Goal: Complete application form: Complete application form

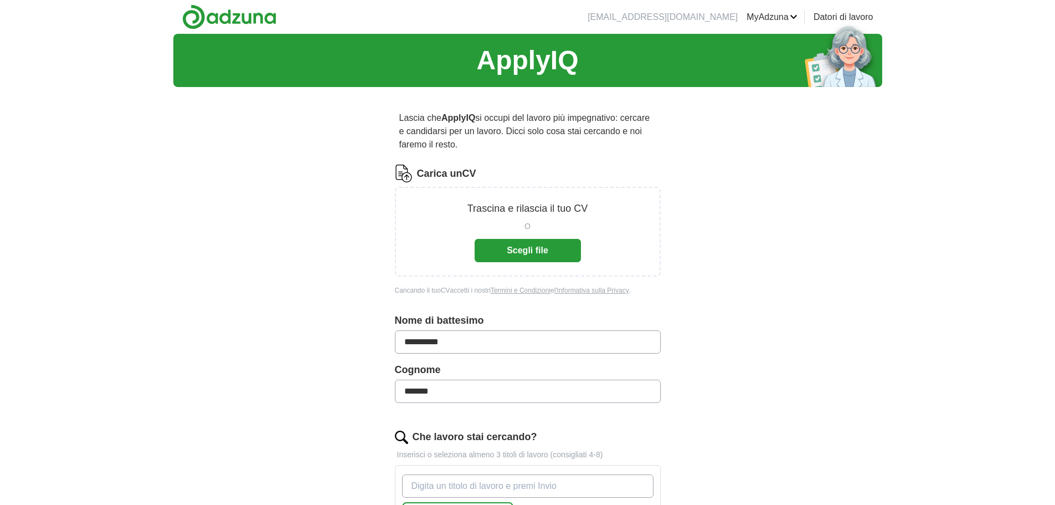
click at [530, 245] on button "Scegli file" at bounding box center [528, 250] width 106 height 23
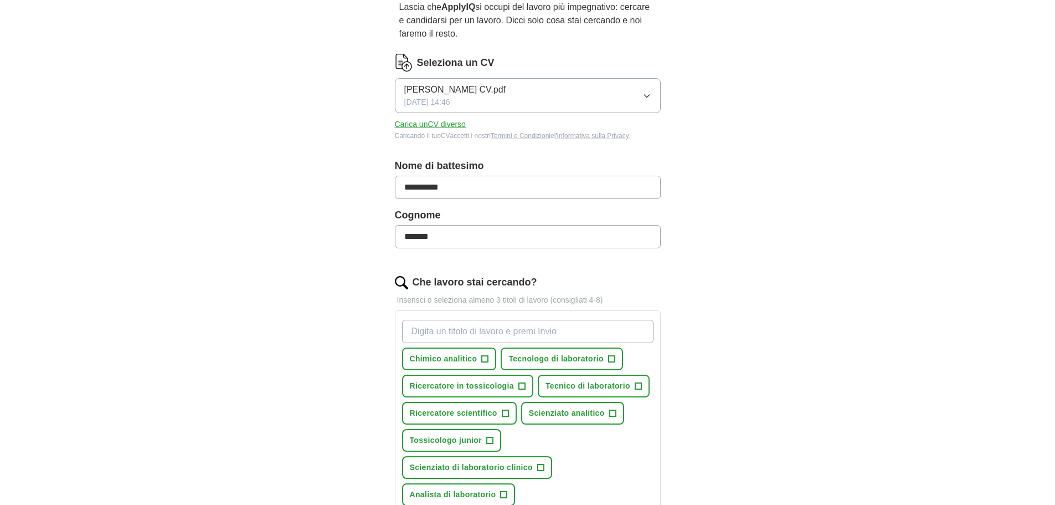
scroll to position [166, 0]
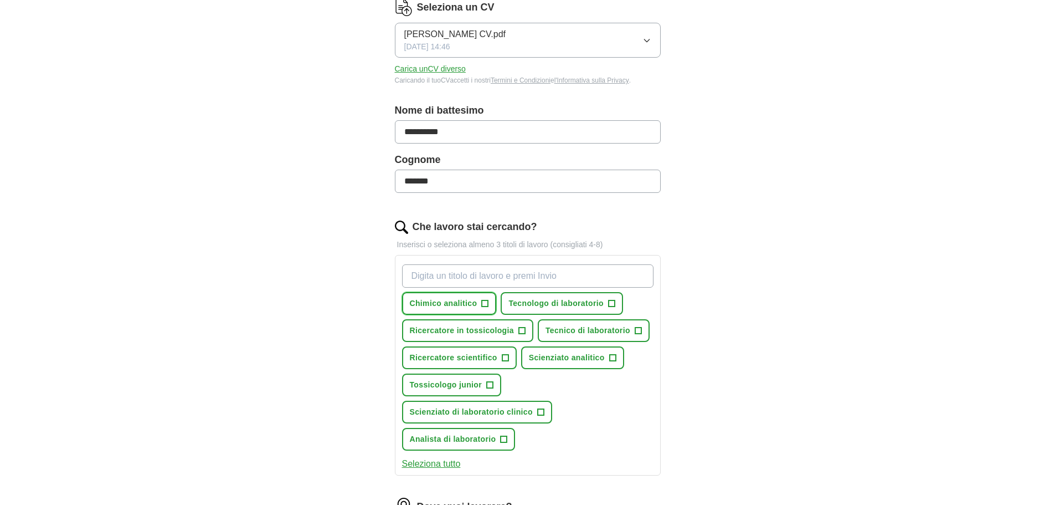
click at [485, 302] on font "+" at bounding box center [485, 302] width 7 height 12
click at [612, 304] on font "+" at bounding box center [611, 302] width 7 height 12
click at [637, 329] on font "+" at bounding box center [638, 330] width 7 height 12
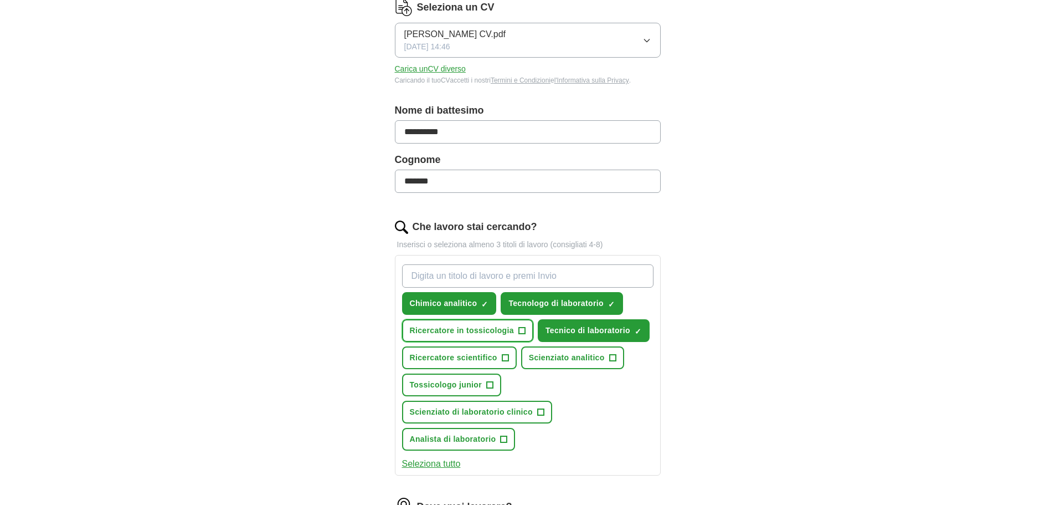
click at [524, 330] on font "+" at bounding box center [522, 330] width 7 height 12
click at [489, 382] on font "+" at bounding box center [489, 384] width 7 height 12
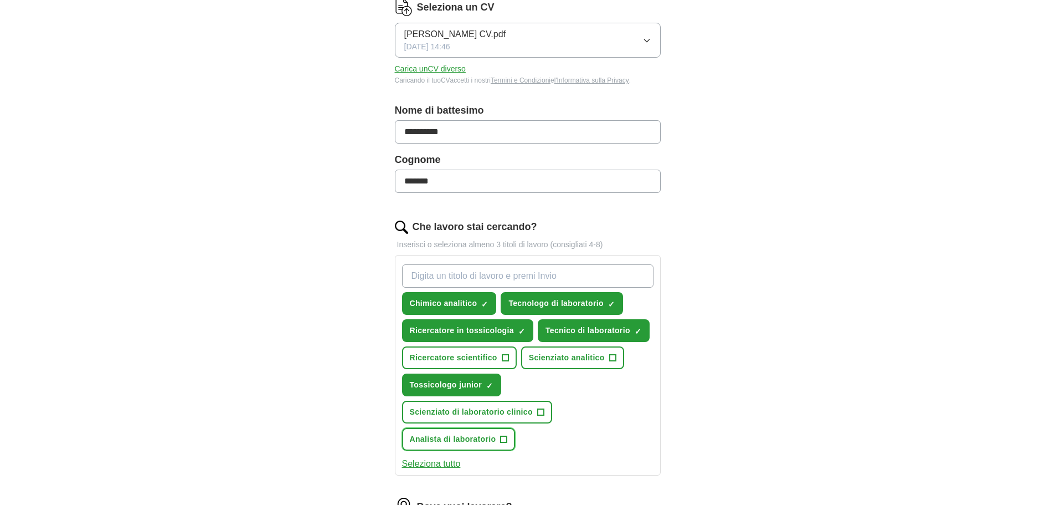
click at [504, 438] on font "+" at bounding box center [504, 438] width 7 height 12
click at [449, 465] on font "Seleziona tutto" at bounding box center [431, 463] width 59 height 9
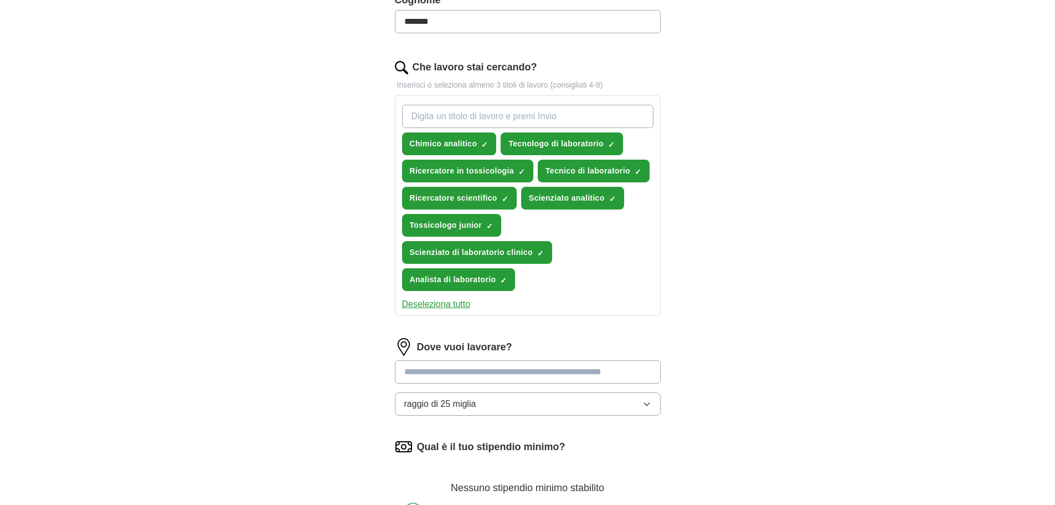
scroll to position [332, 0]
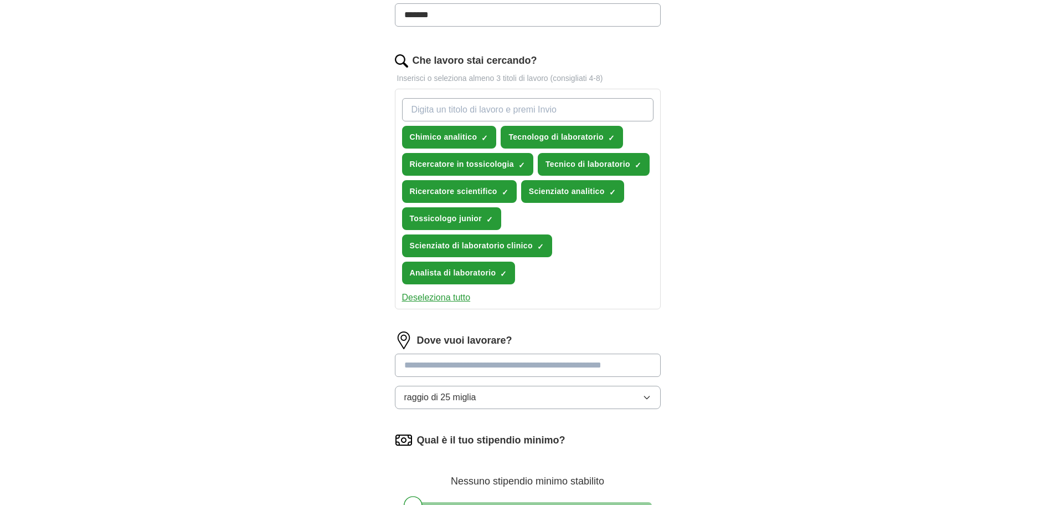
click at [465, 365] on input at bounding box center [528, 364] width 266 height 23
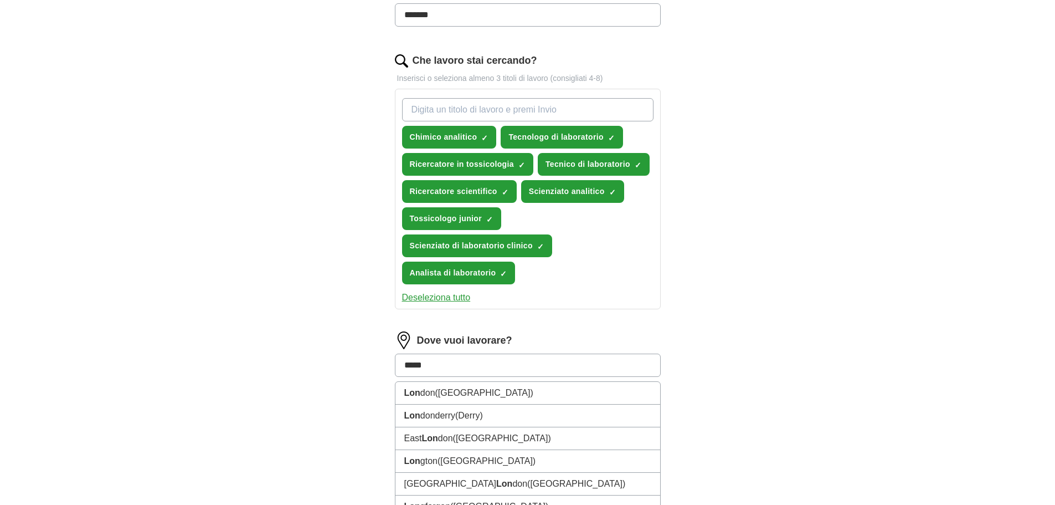
type input "******"
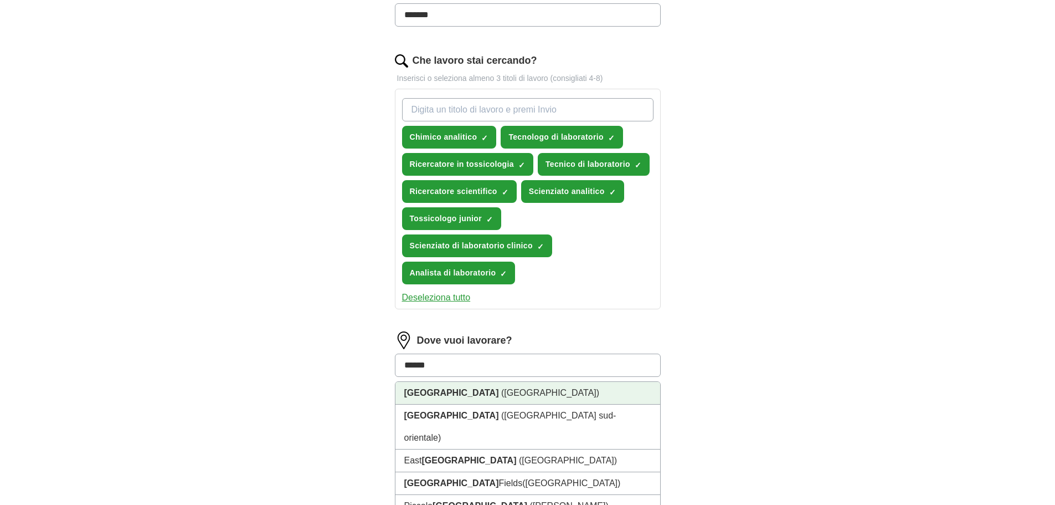
click at [501, 391] on font "(Regno Unito)" at bounding box center [550, 392] width 98 height 9
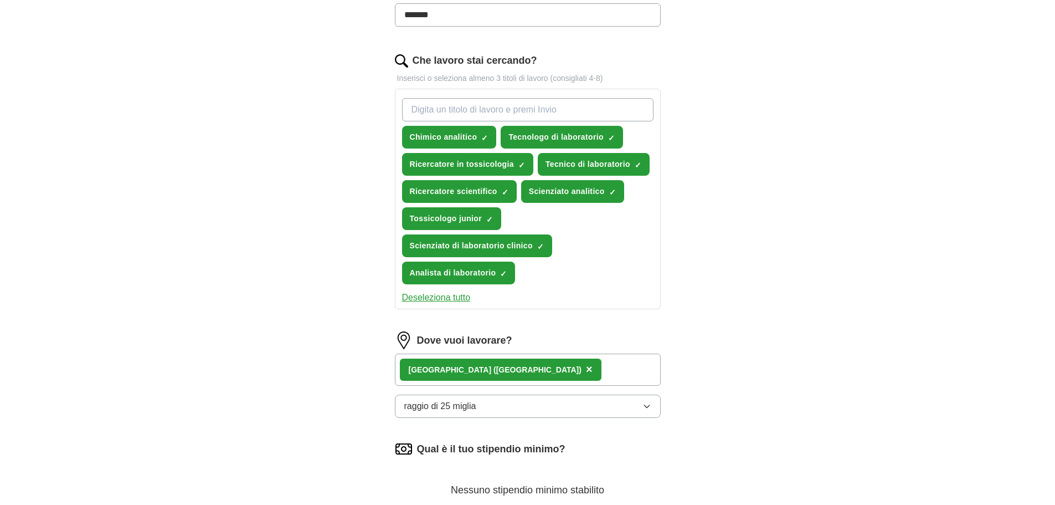
click at [647, 407] on icon "button" at bounding box center [647, 406] width 9 height 9
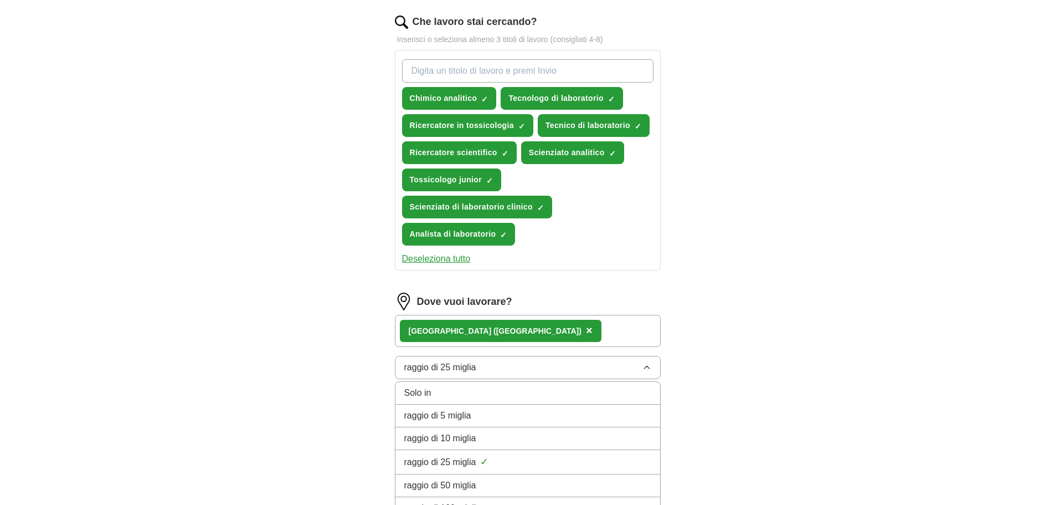
scroll to position [443, 0]
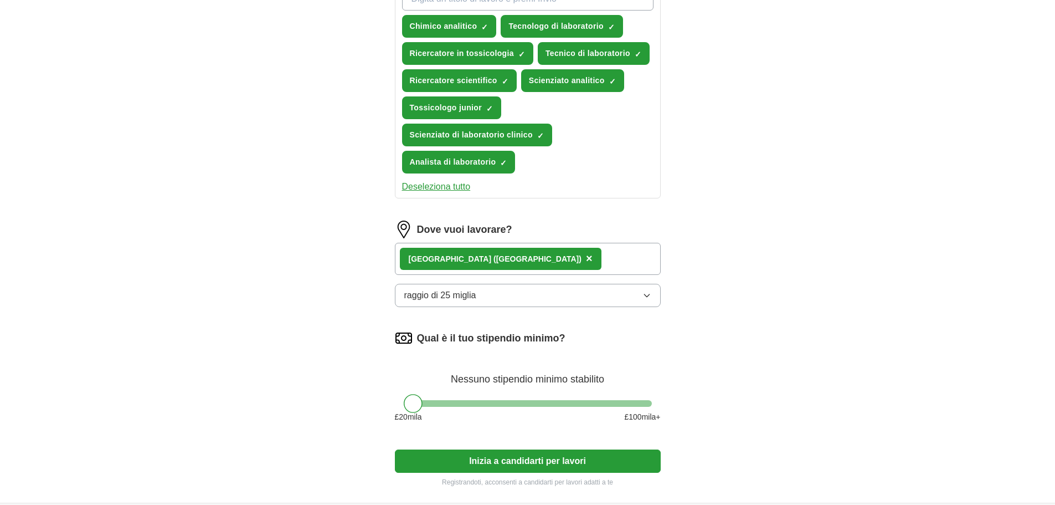
click at [528, 459] on font "Inizia a candidarti per lavori" at bounding box center [527, 460] width 117 height 9
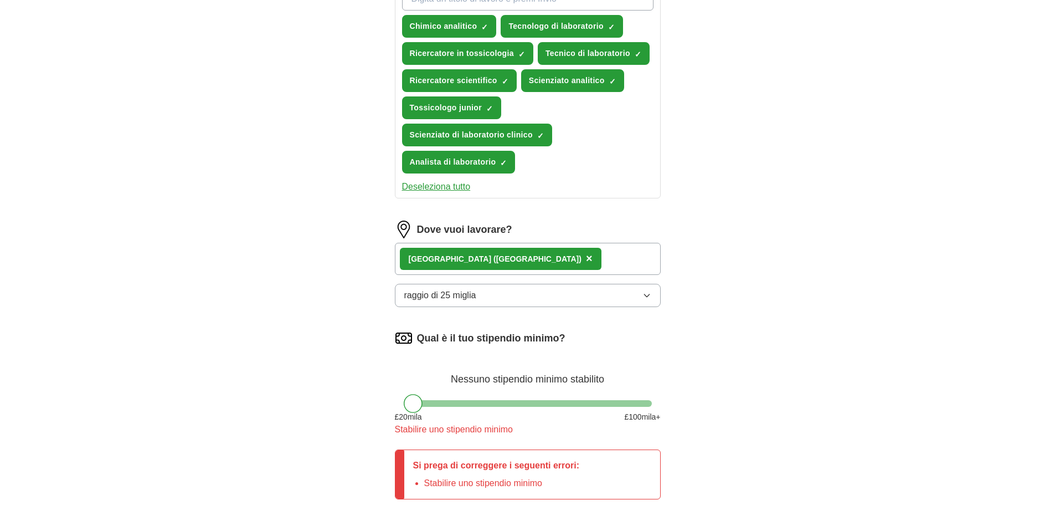
scroll to position [499, 0]
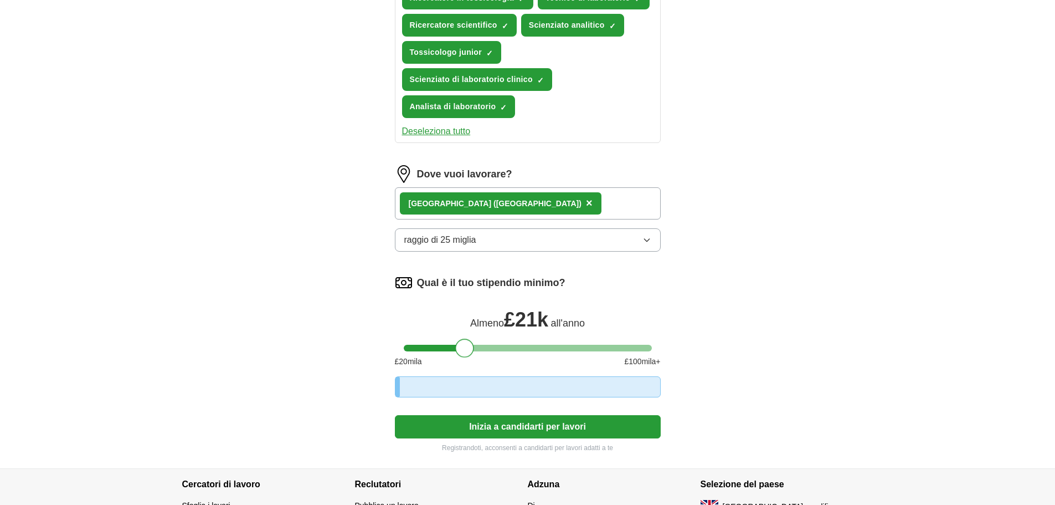
drag, startPoint x: 415, startPoint y: 347, endPoint x: 467, endPoint y: 344, distance: 51.6
click at [467, 344] on div at bounding box center [464, 348] width 19 height 19
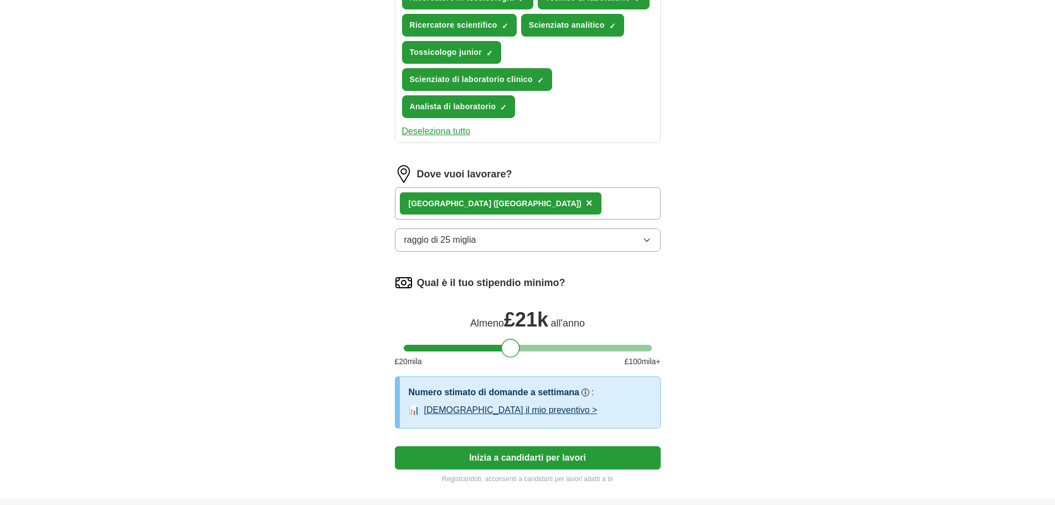
drag, startPoint x: 467, startPoint y: 344, endPoint x: 513, endPoint y: 342, distance: 46.0
click at [513, 342] on div at bounding box center [510, 348] width 19 height 19
click at [526, 355] on div "La nostra migliore ipotesi si basa sulle offerte di lavoro attive oggi e su que…" at bounding box center [522, 369] width 270 height 28
click at [534, 350] on div at bounding box center [528, 348] width 248 height 7
click at [534, 350] on div at bounding box center [533, 348] width 19 height 19
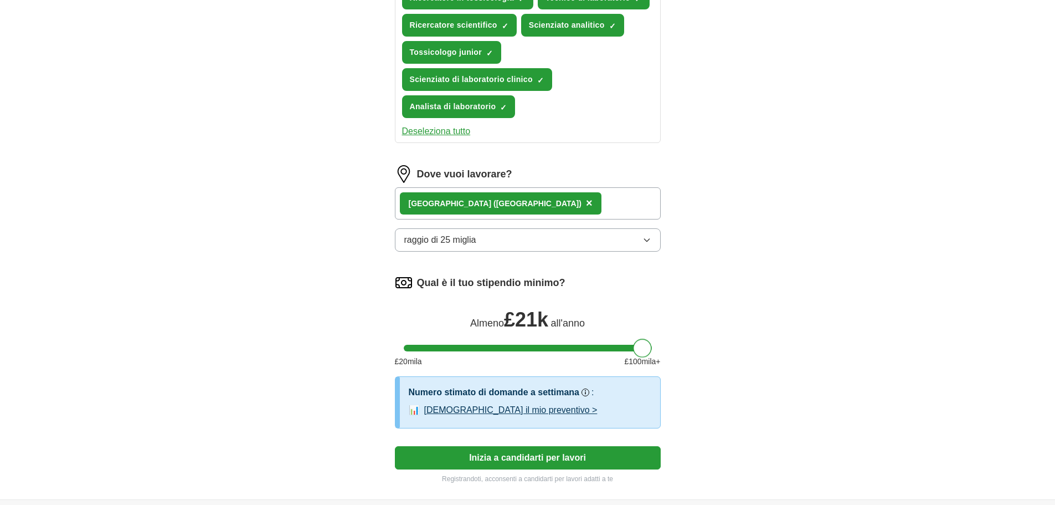
drag, startPoint x: 534, startPoint y: 350, endPoint x: 654, endPoint y: 349, distance: 119.7
click at [654, 349] on div at bounding box center [528, 348] width 266 height 7
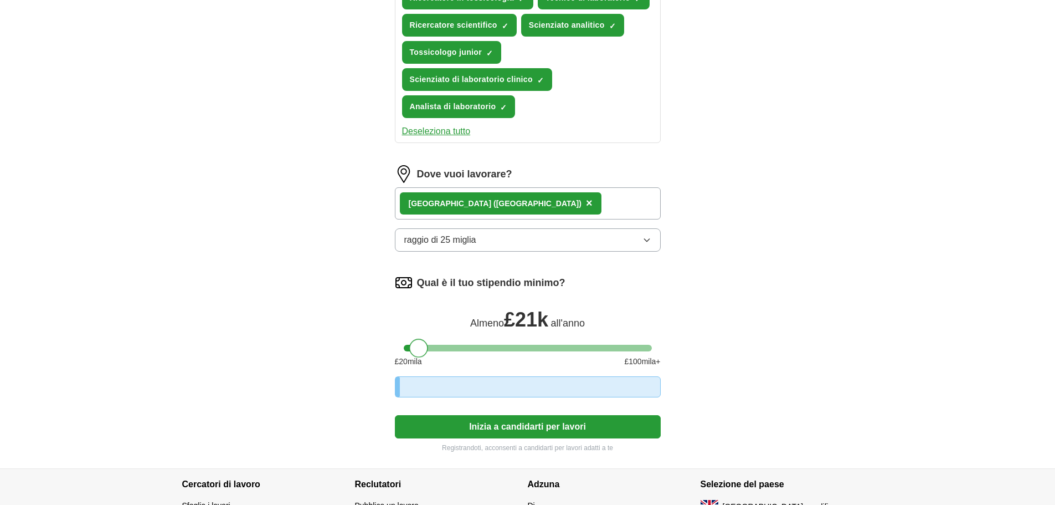
drag, startPoint x: 646, startPoint y: 350, endPoint x: 386, endPoint y: 359, distance: 260.6
click at [391, 359] on div "**********" at bounding box center [528, 32] width 355 height 871
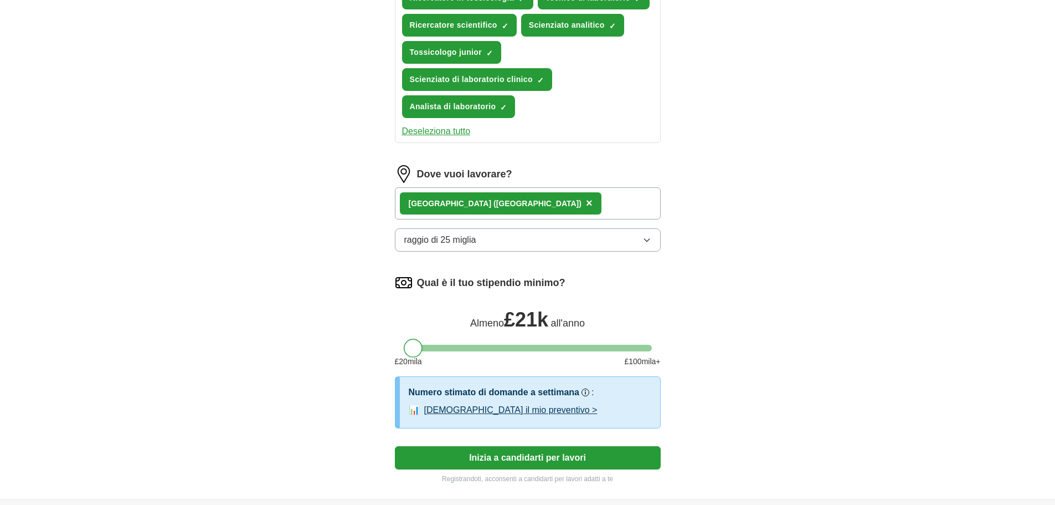
click at [411, 328] on div "Almeno £ 21k all'anno" at bounding box center [528, 318] width 266 height 27
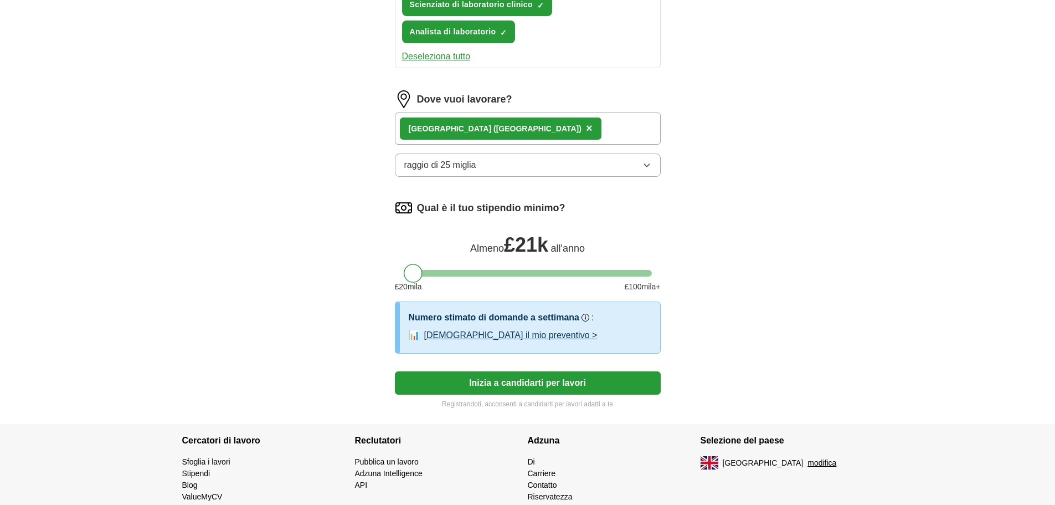
scroll to position [554, 0]
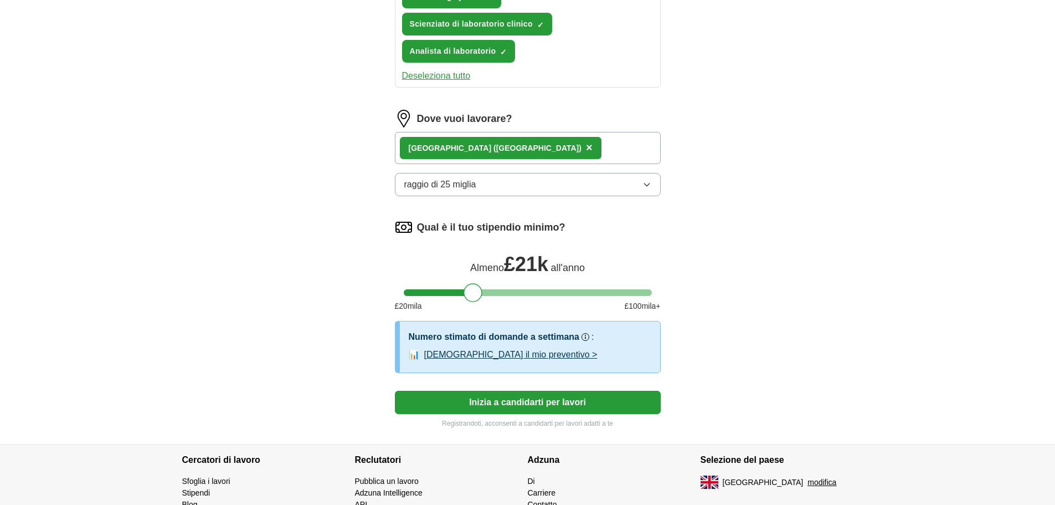
drag, startPoint x: 409, startPoint y: 291, endPoint x: 469, endPoint y: 295, distance: 59.9
click at [469, 295] on div at bounding box center [473, 292] width 19 height 19
click at [527, 402] on font "Inizia a candidarti per lavori" at bounding box center [527, 401] width 117 height 9
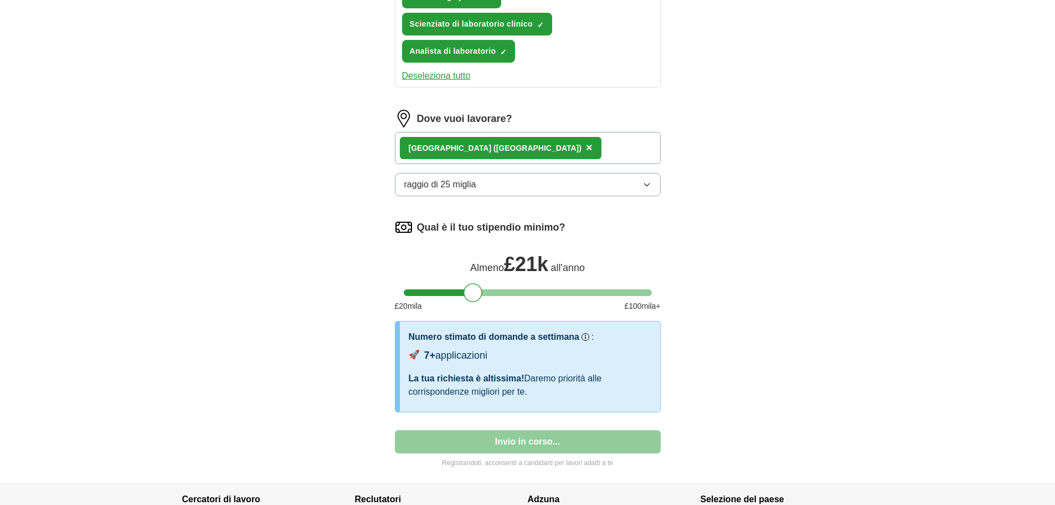
select select "**"
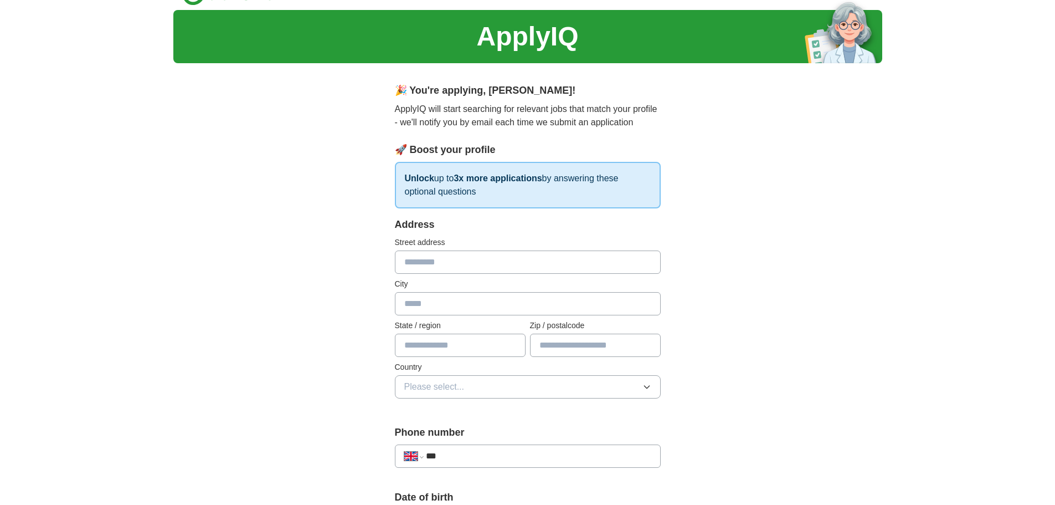
scroll to position [0, 0]
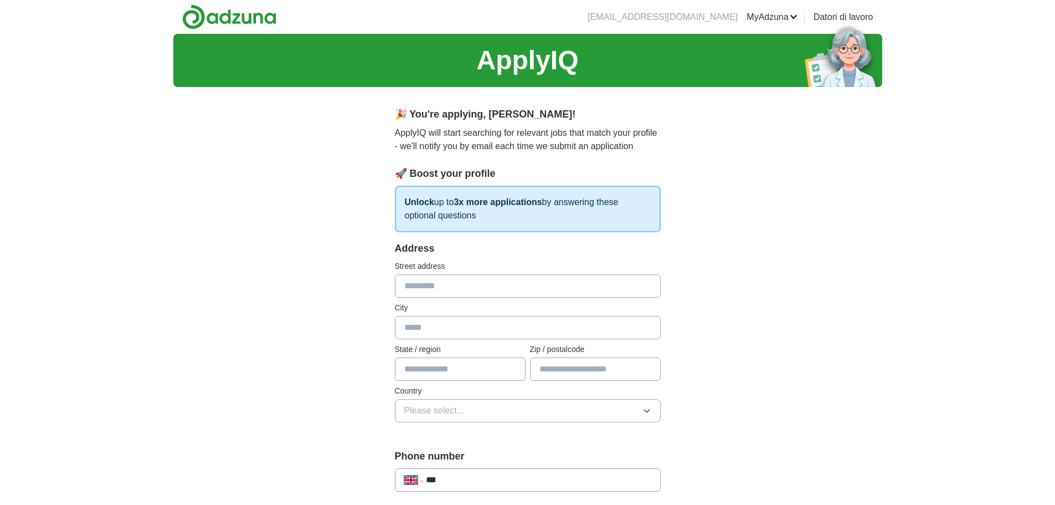
click at [423, 281] on input "text" at bounding box center [528, 285] width 266 height 23
type input "**********"
click at [422, 326] on input "text" at bounding box center [528, 327] width 266 height 23
type input "******"
click at [445, 373] on input "text" at bounding box center [460, 368] width 131 height 23
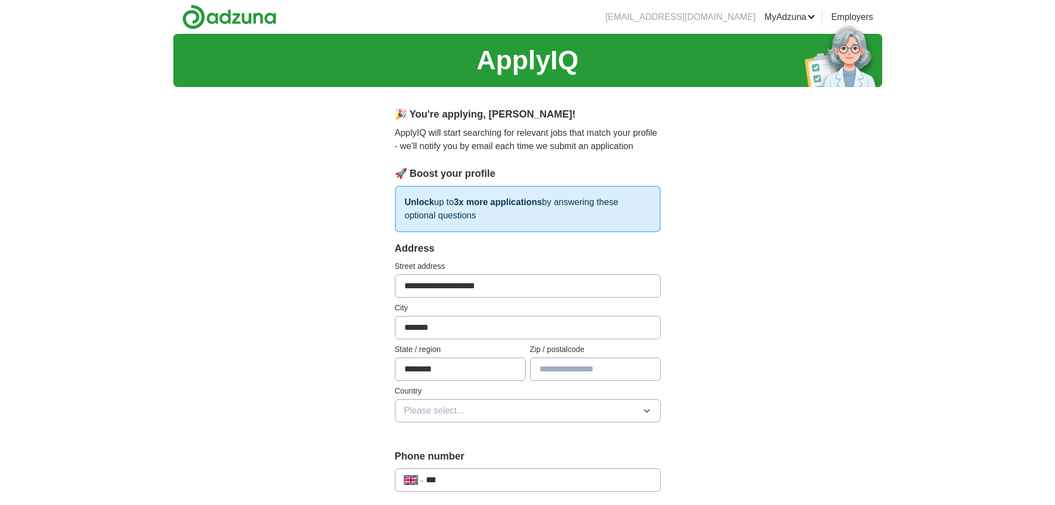
type input "********"
click at [510, 408] on button "Please select..." at bounding box center [528, 410] width 266 height 23
click at [473, 455] on div "United States" at bounding box center [527, 458] width 247 height 13
click at [566, 368] on input "text" at bounding box center [595, 368] width 131 height 23
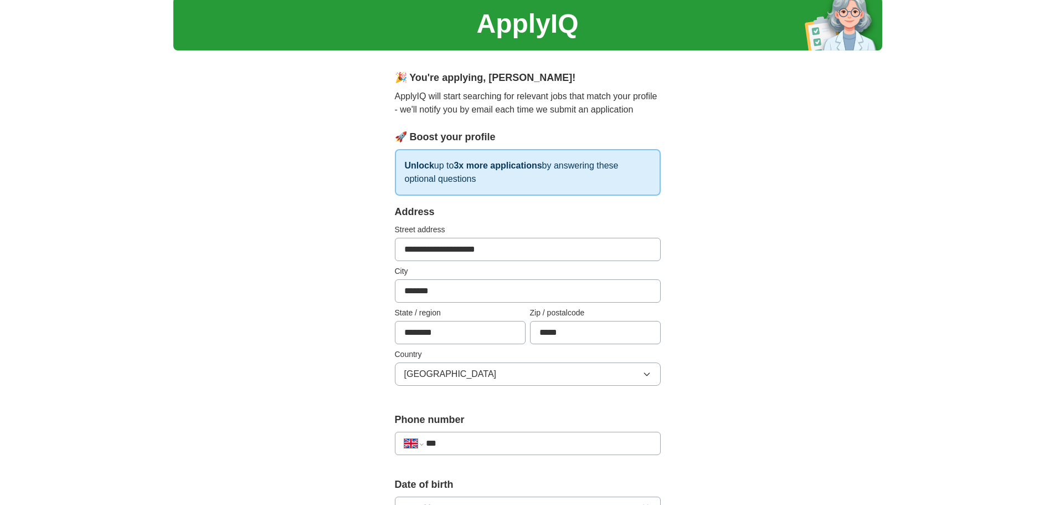
scroll to position [55, 0]
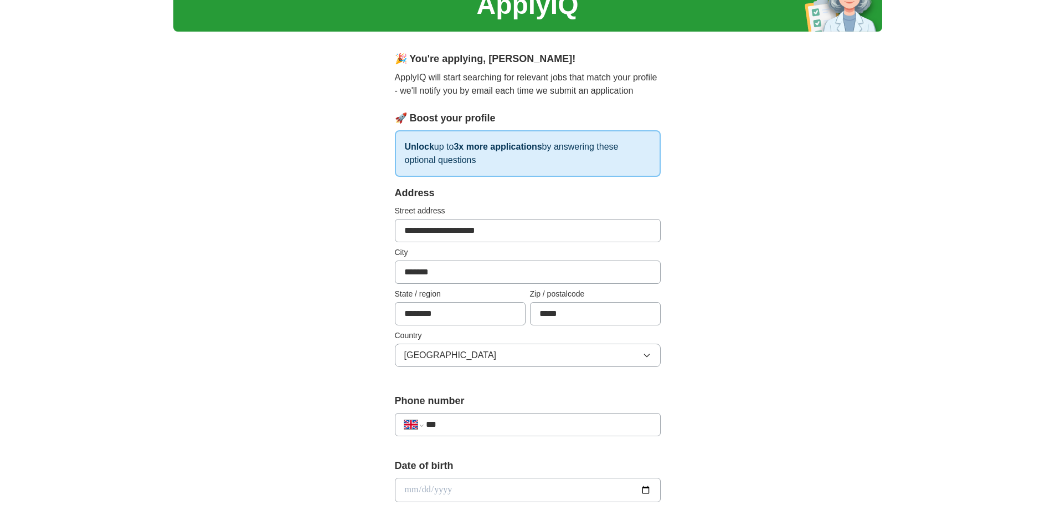
type input "*****"
click at [428, 428] on input "***" at bounding box center [538, 424] width 225 height 13
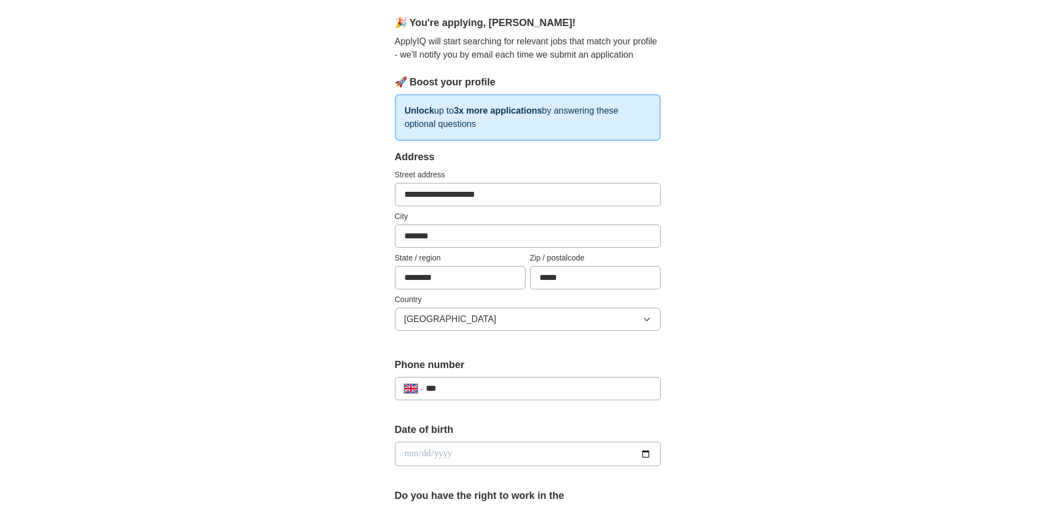
scroll to position [111, 0]
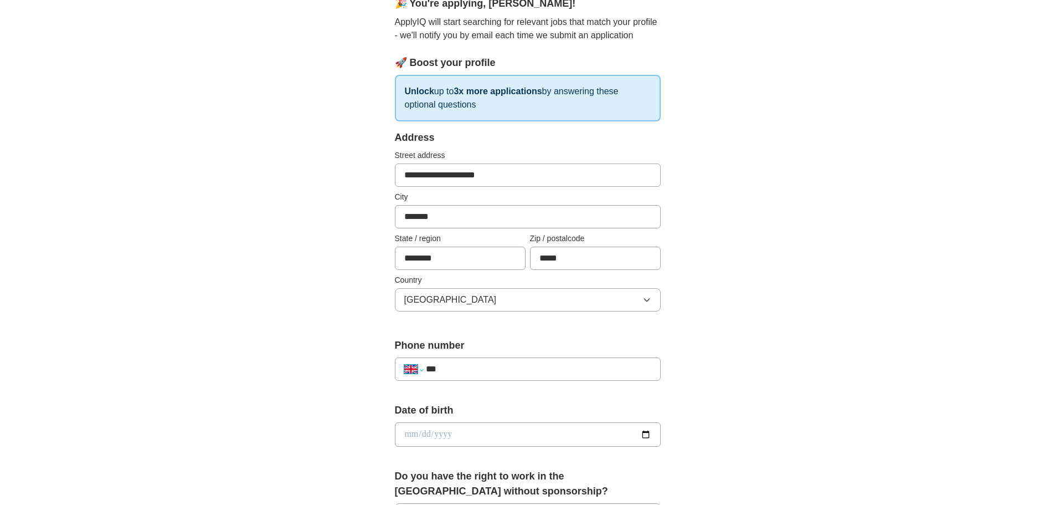
click at [419, 371] on select "**********" at bounding box center [413, 368] width 19 height 13
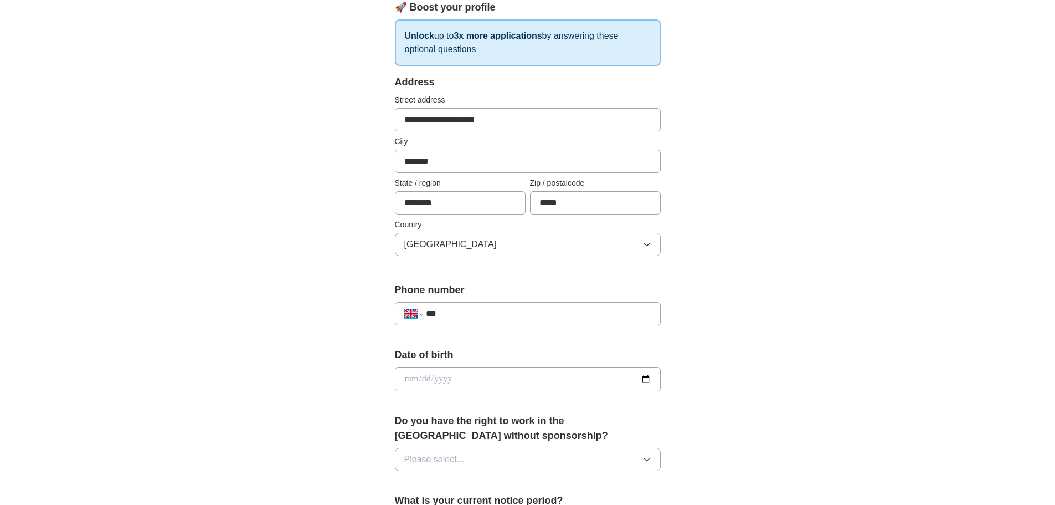
click at [422, 315] on select "**********" at bounding box center [413, 313] width 19 height 13
select select "**"
click at [404, 307] on select "**********" at bounding box center [413, 313] width 19 height 13
type input "**********"
click at [468, 368] on input "date" at bounding box center [528, 379] width 266 height 24
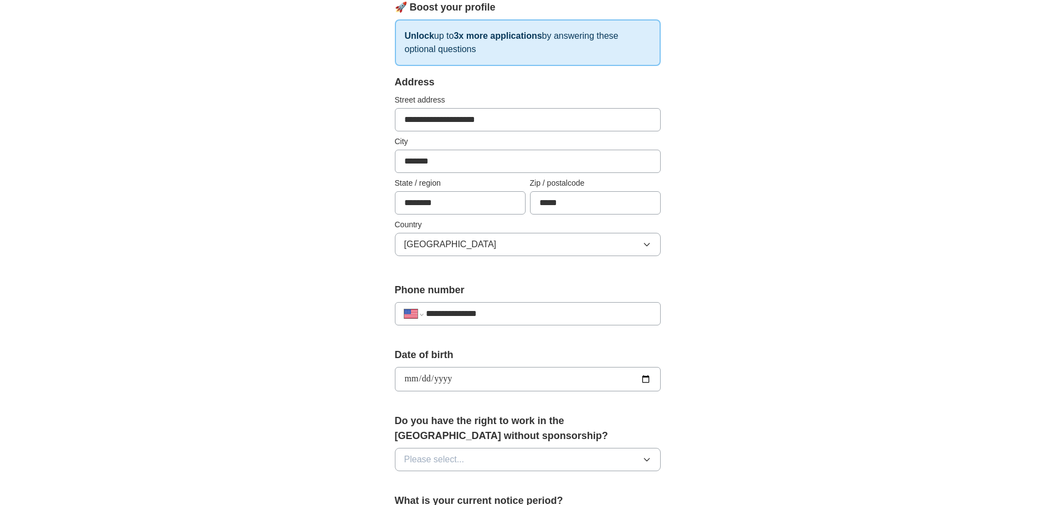
type input "**********"
click at [649, 459] on icon "button" at bounding box center [647, 459] width 9 height 9
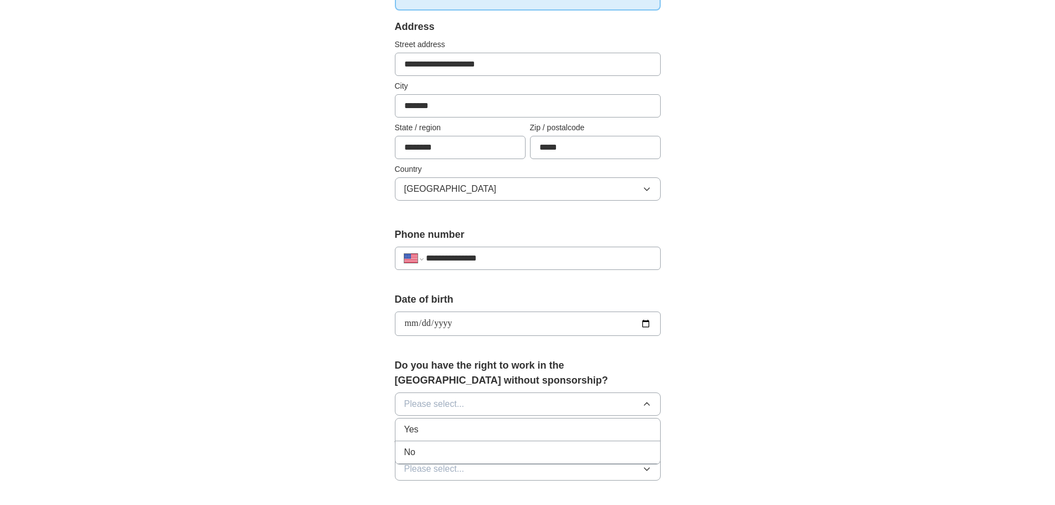
click at [457, 427] on div "Yes" at bounding box center [527, 429] width 247 height 13
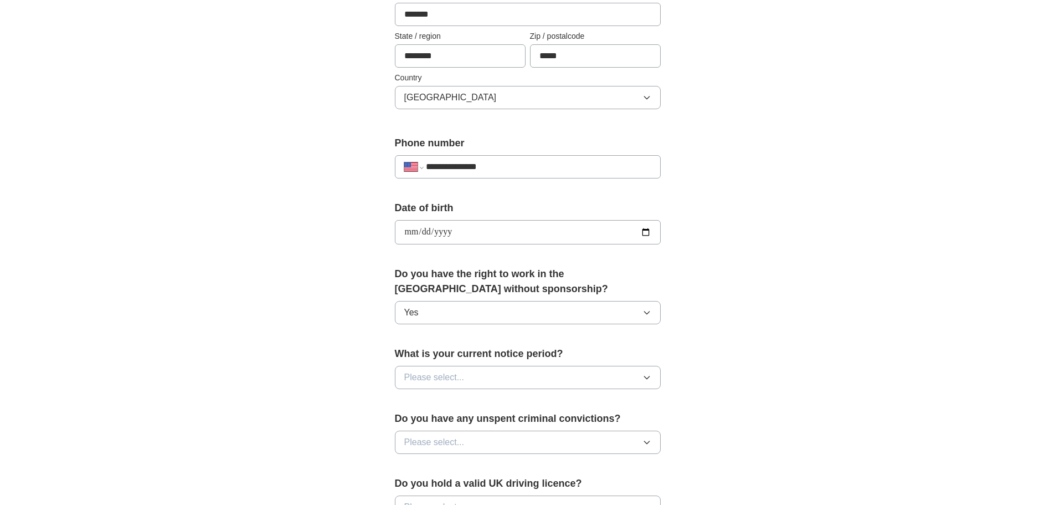
scroll to position [332, 0]
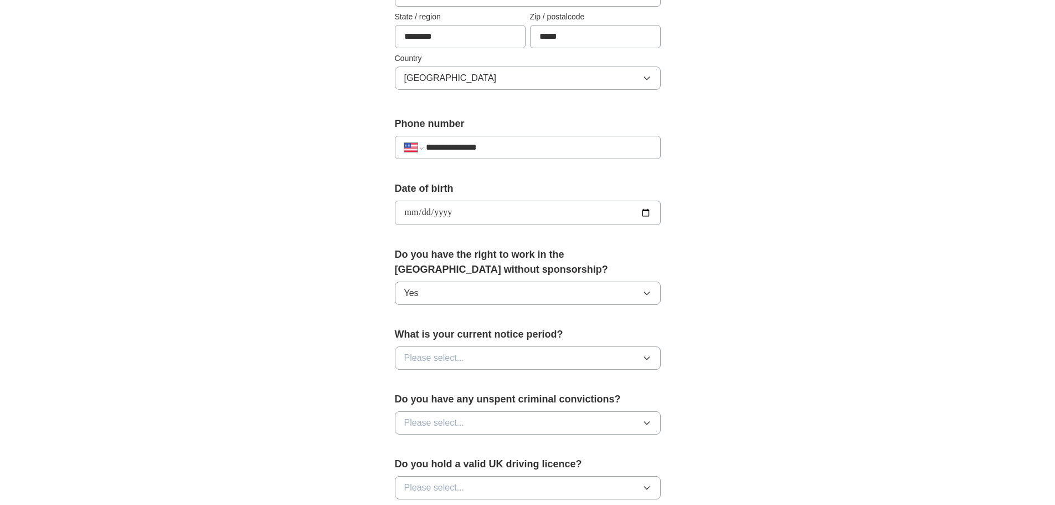
click at [648, 360] on icon "button" at bounding box center [647, 357] width 9 height 9
click at [503, 453] on div "1 month" at bounding box center [527, 451] width 247 height 13
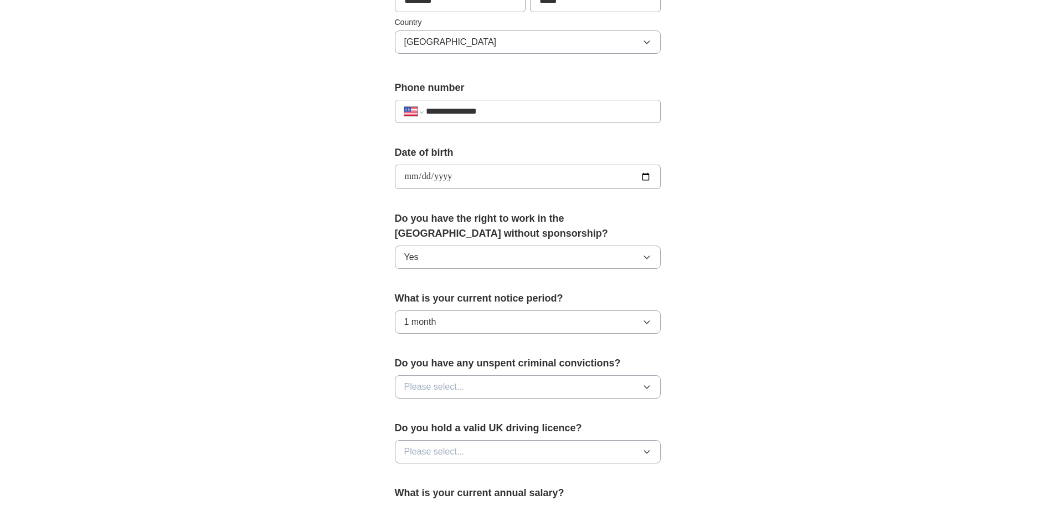
scroll to position [443, 0]
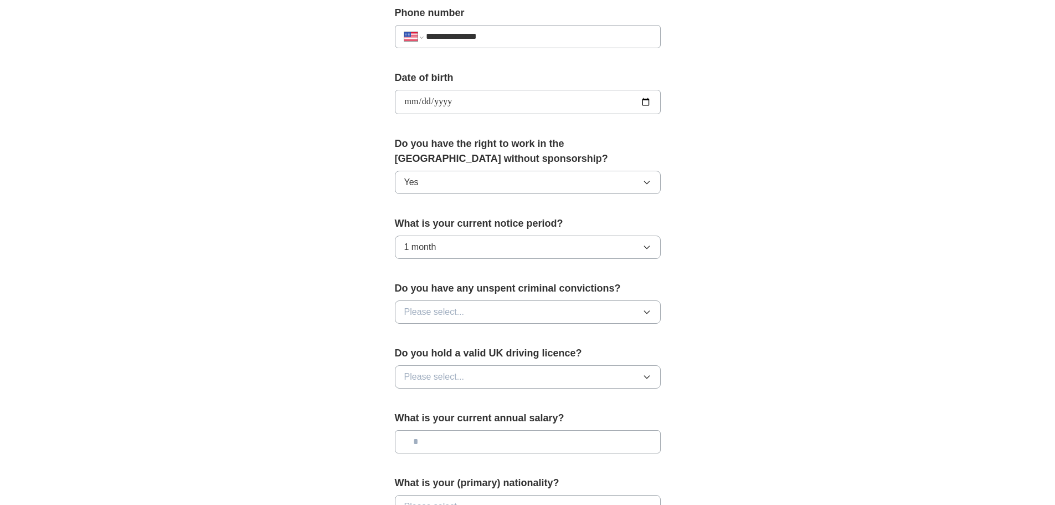
click at [649, 312] on icon "button" at bounding box center [647, 312] width 9 height 9
click at [513, 367] on li "No" at bounding box center [528, 360] width 265 height 23
click at [645, 378] on icon "button" at bounding box center [647, 376] width 9 height 9
click at [570, 404] on div "Yes" at bounding box center [527, 402] width 247 height 13
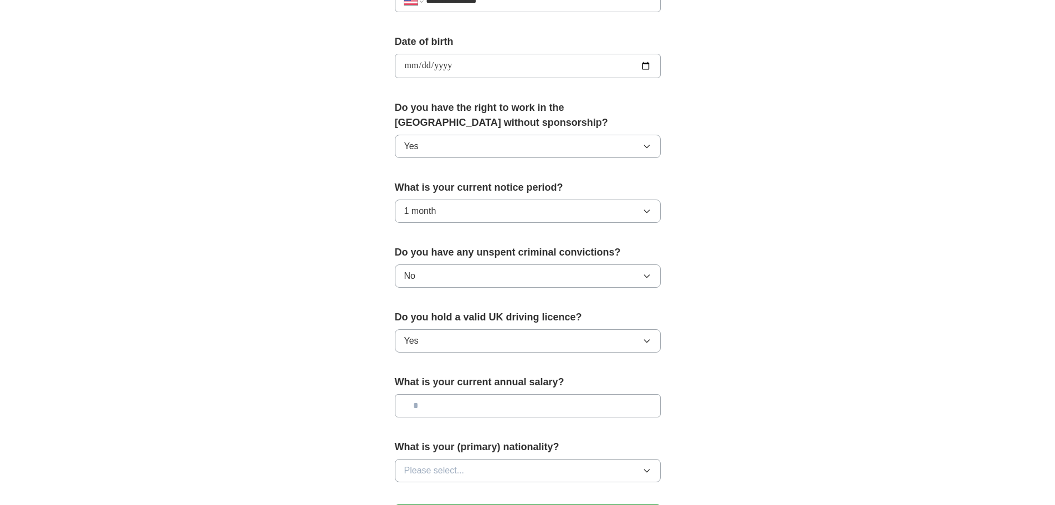
scroll to position [499, 0]
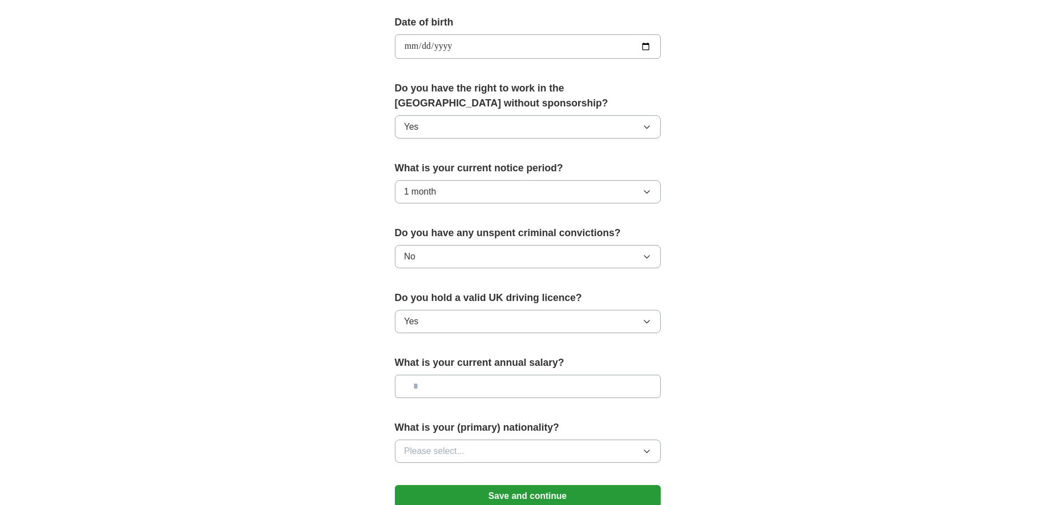
click at [496, 389] on input "text" at bounding box center [528, 386] width 266 height 23
type input "*******"
click at [484, 444] on button "Please select..." at bounding box center [528, 450] width 266 height 23
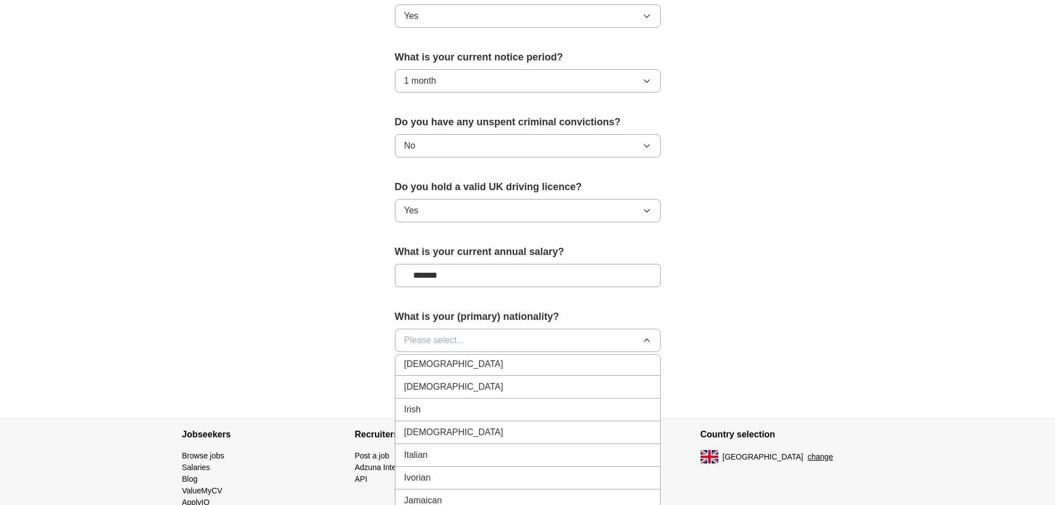
scroll to position [1884, 0]
click at [451, 438] on div "Italian" at bounding box center [527, 435] width 247 height 13
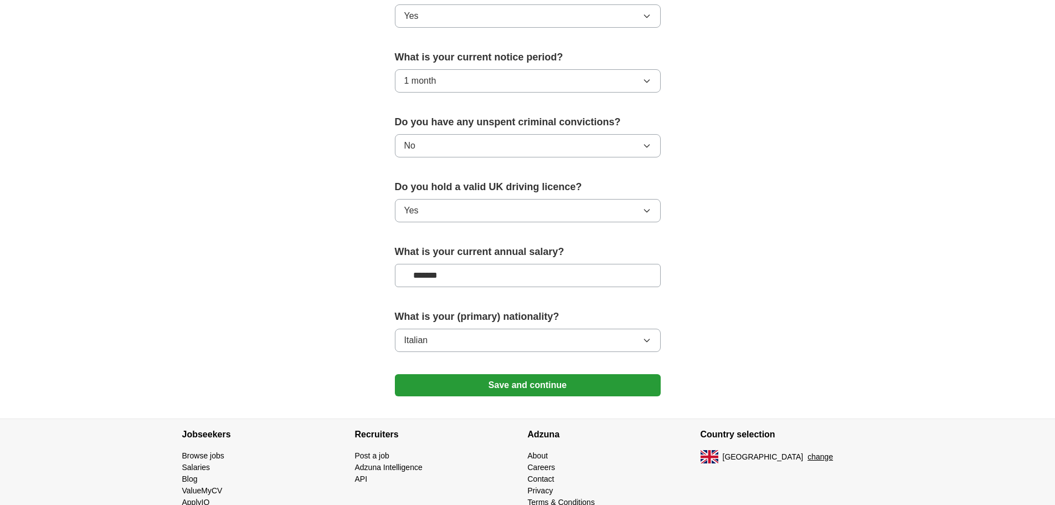
click at [532, 385] on button "Save and continue" at bounding box center [528, 385] width 266 height 22
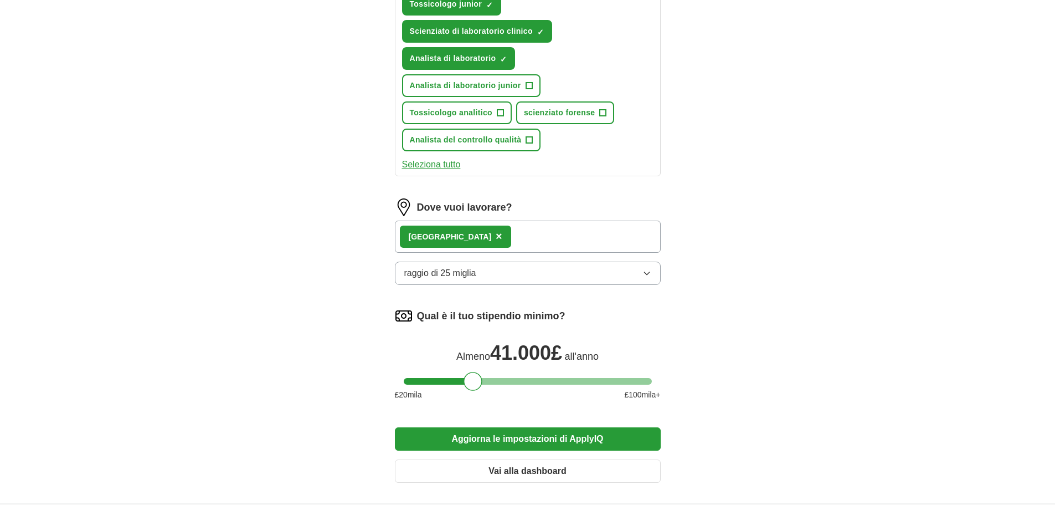
scroll to position [554, 0]
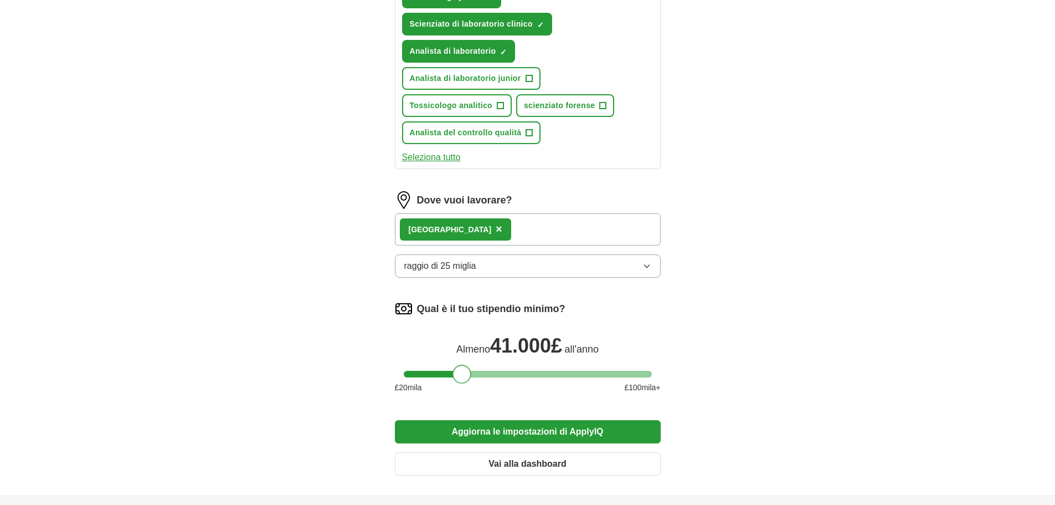
drag, startPoint x: 476, startPoint y: 377, endPoint x: 463, endPoint y: 376, distance: 12.9
click at [463, 376] on div at bounding box center [462, 374] width 19 height 19
click at [535, 434] on font "Aggiorna le impostazioni di ApplyIQ" at bounding box center [528, 431] width 152 height 9
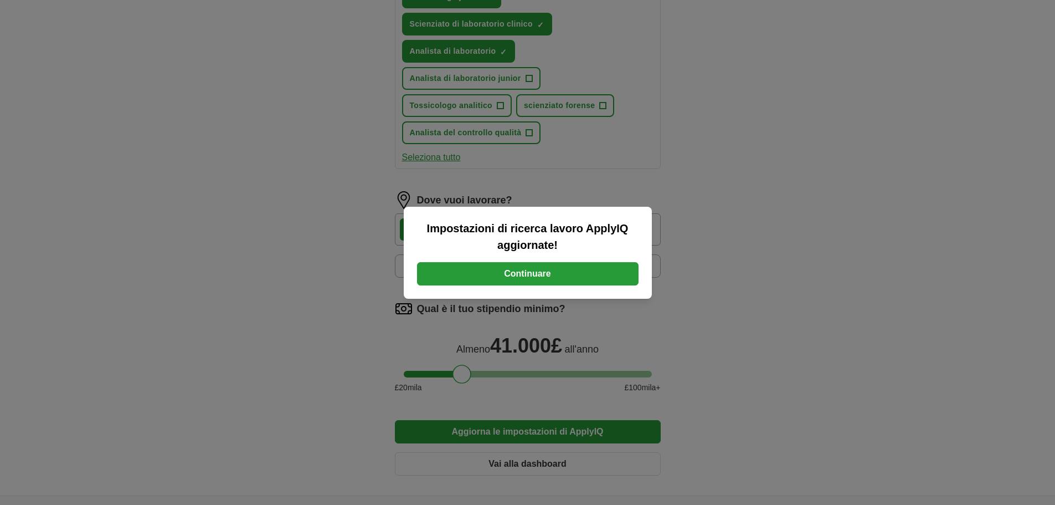
click at [544, 270] on font "Continuare" at bounding box center [527, 273] width 47 height 9
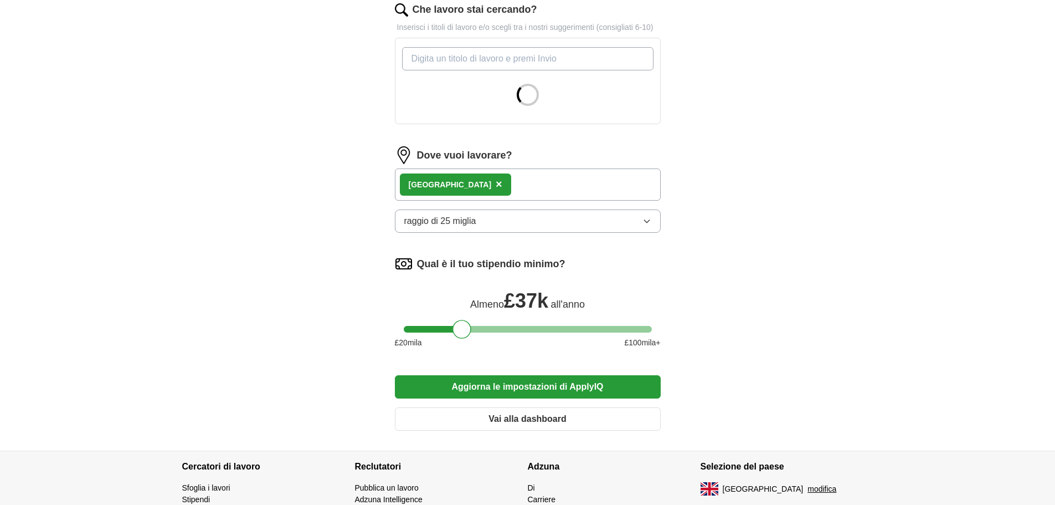
scroll to position [388, 0]
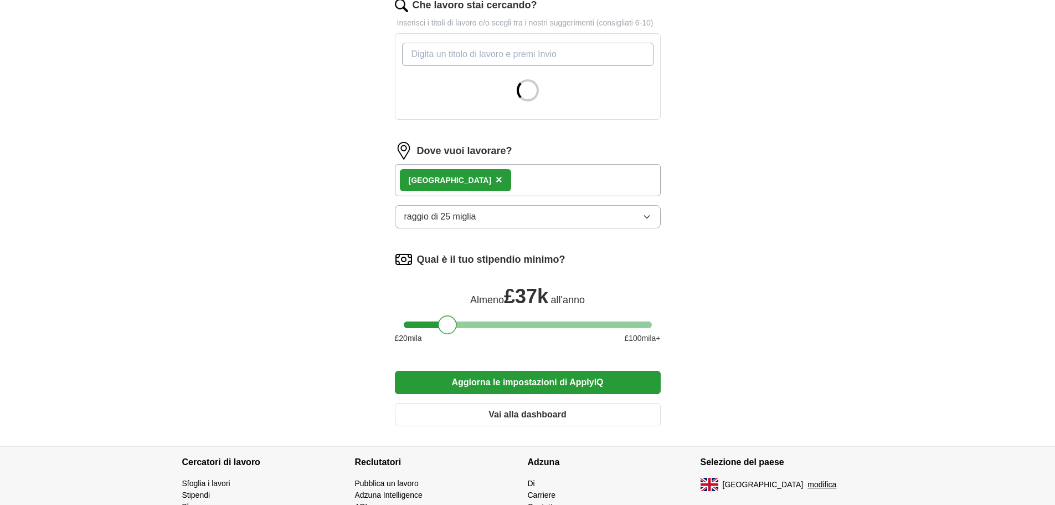
drag, startPoint x: 463, startPoint y: 327, endPoint x: 448, endPoint y: 327, distance: 15.0
click at [448, 327] on div at bounding box center [447, 324] width 19 height 19
click at [524, 382] on font "Aggiorna le impostazioni di ApplyIQ" at bounding box center [528, 381] width 152 height 9
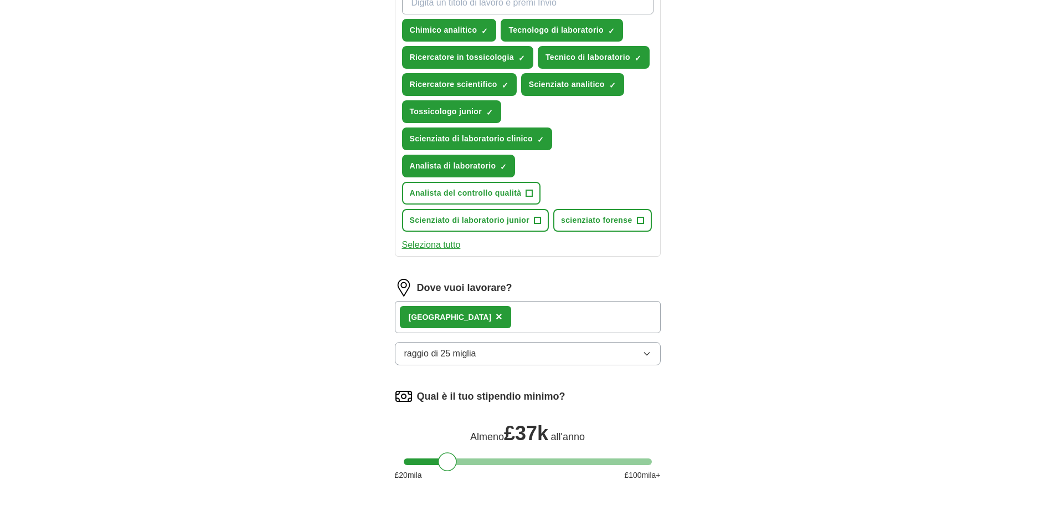
scroll to position [419, 0]
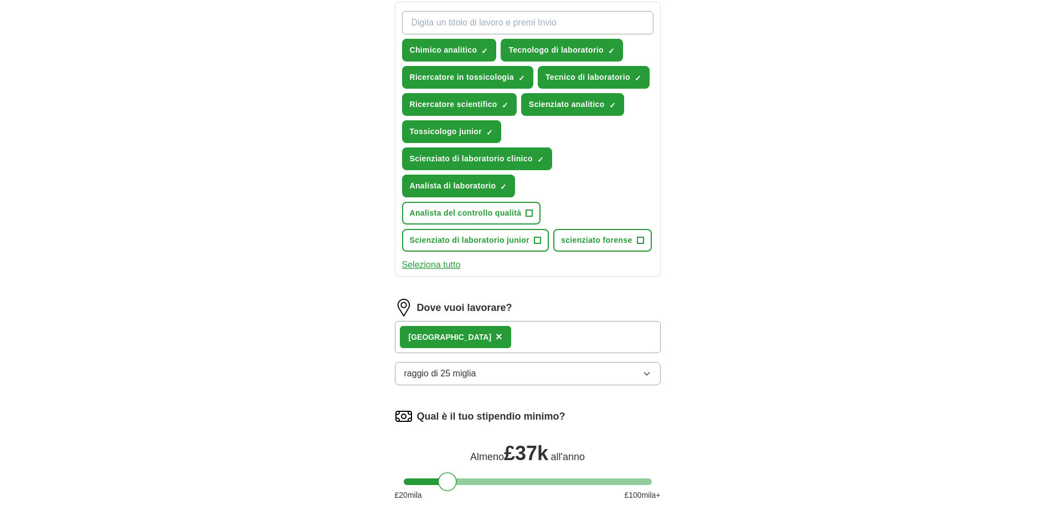
click at [433, 263] on font "Seleziona tutto" at bounding box center [431, 264] width 59 height 9
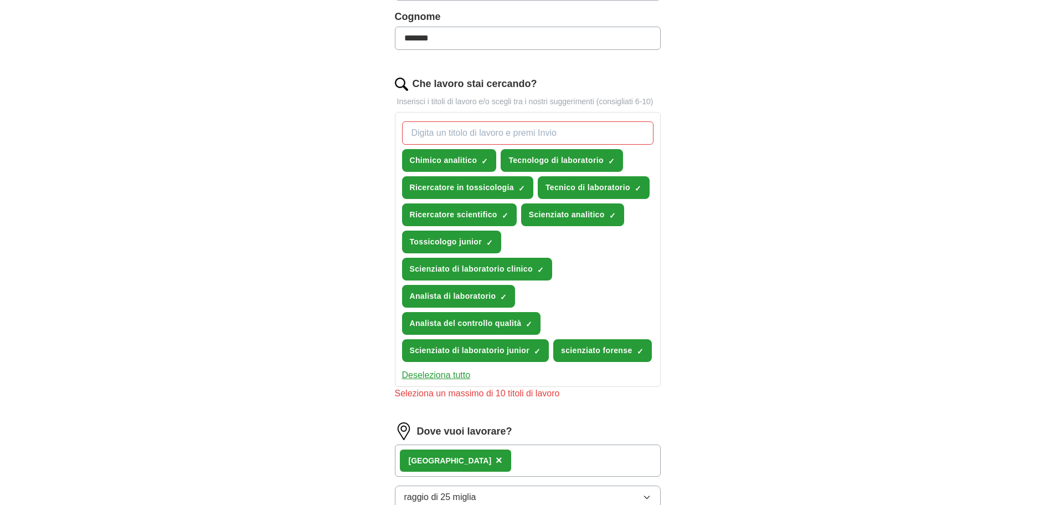
scroll to position [309, 0]
click at [0, 0] on font "×" at bounding box center [0, 0] width 0 height 0
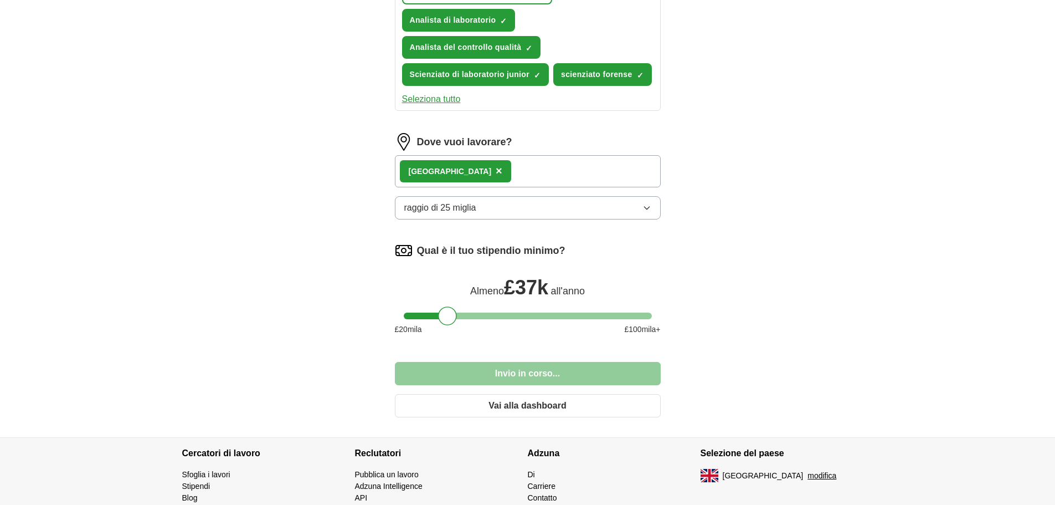
scroll to position [586, 0]
click at [440, 319] on div at bounding box center [444, 315] width 19 height 19
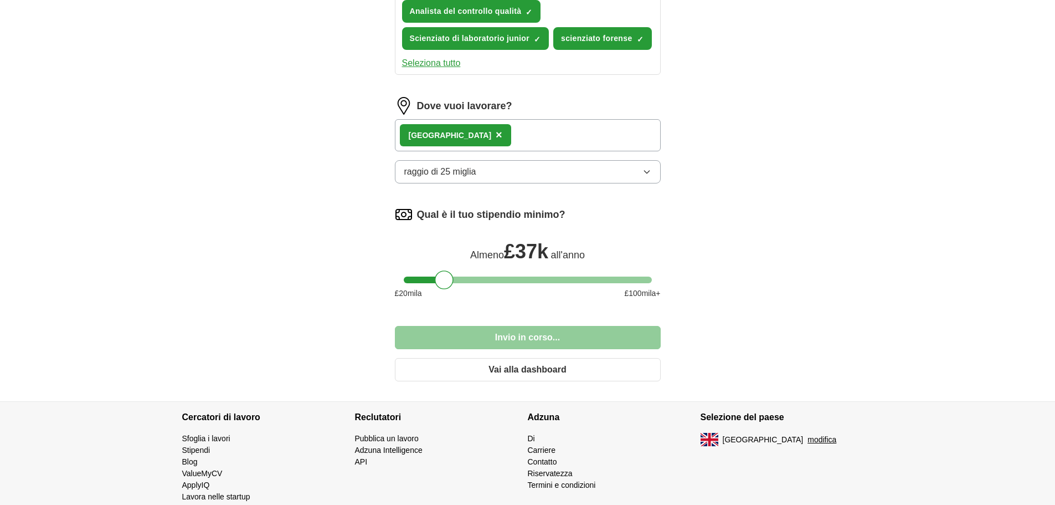
scroll to position [641, 0]
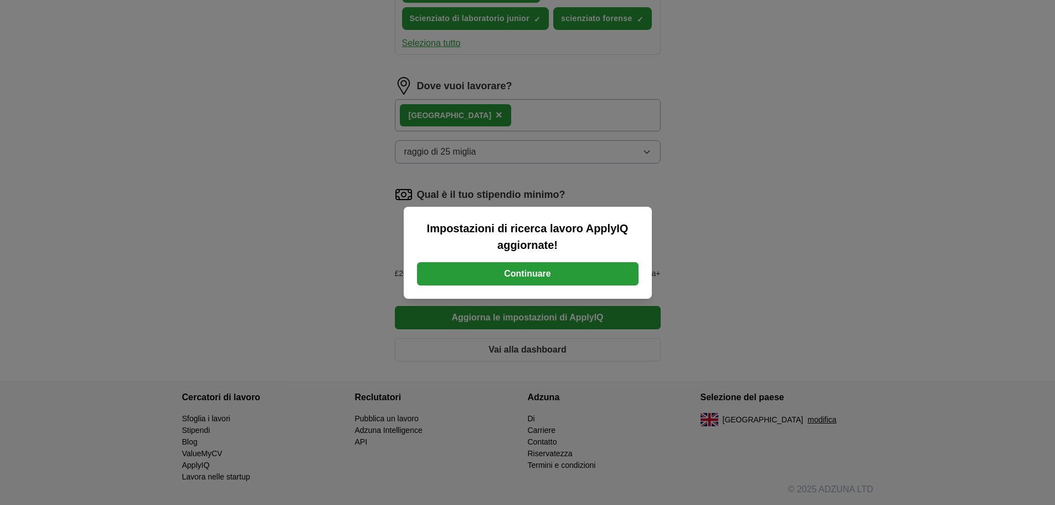
click at [545, 276] on font "Continuare" at bounding box center [527, 273] width 47 height 9
